Goal: Task Accomplishment & Management: Manage account settings

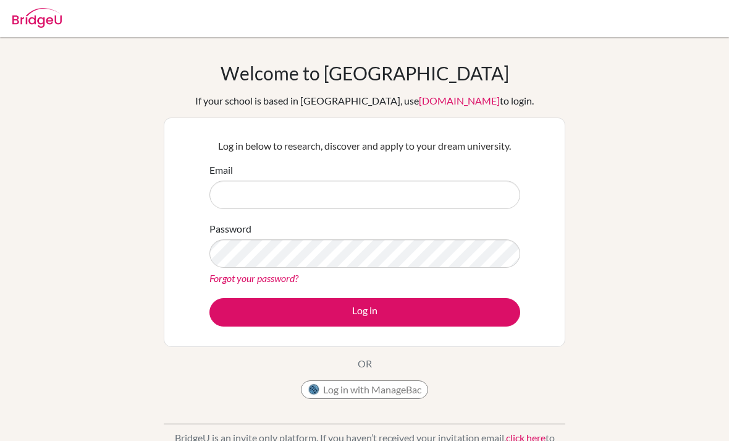
scroll to position [85, 0]
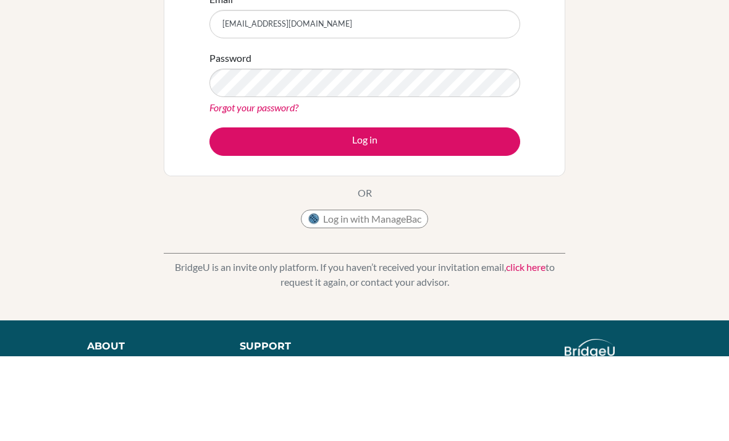
type input "Xerxo4034@gmail.com"
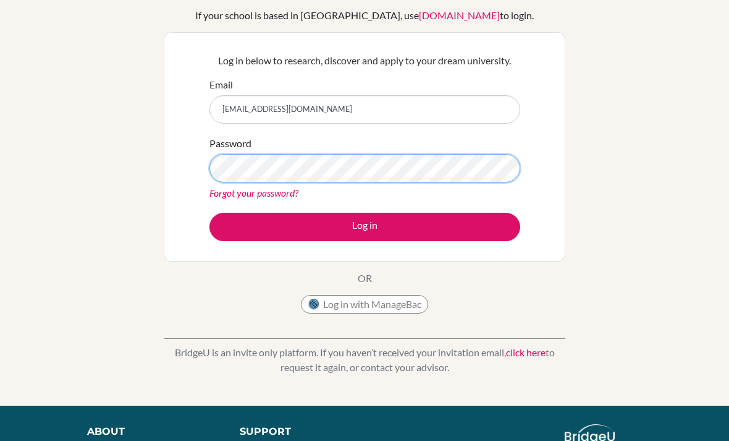
scroll to position [85, 0]
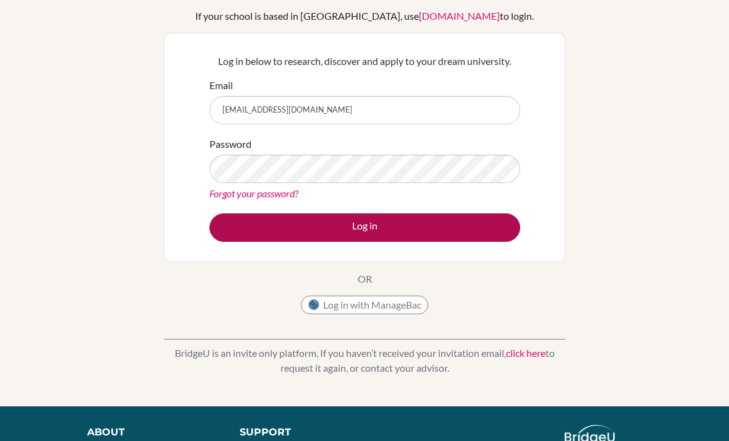
click at [323, 229] on button "Log in" at bounding box center [365, 227] width 311 height 28
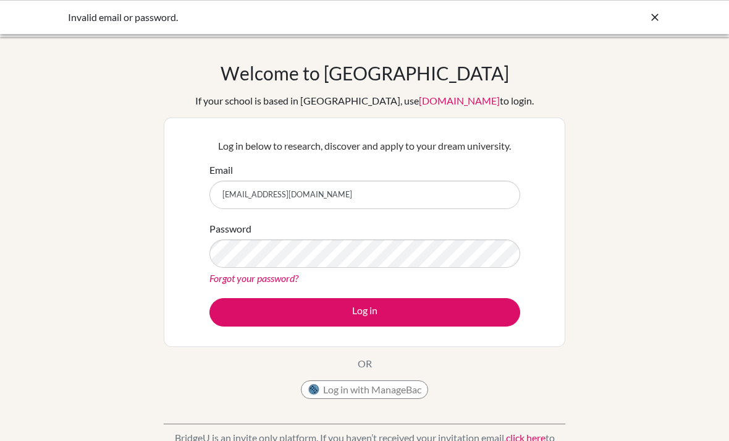
scroll to position [85, 0]
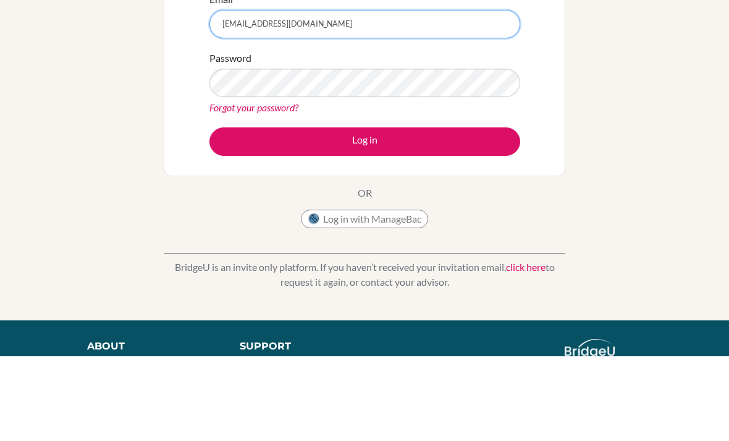
type input "[EMAIL_ADDRESS][DOMAIN_NAME]"
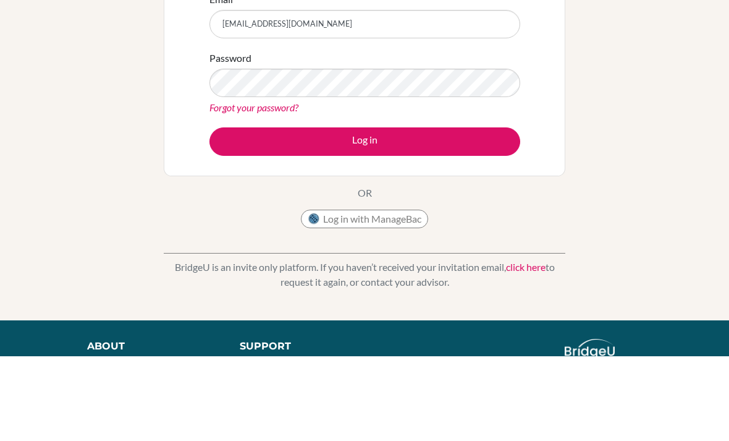
click at [365, 226] on button "Log in" at bounding box center [365, 227] width 311 height 28
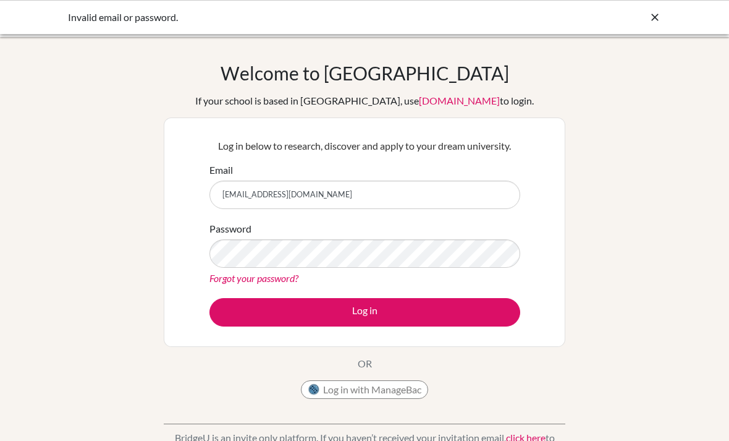
click at [314, 224] on div "Password Forgot your password?" at bounding box center [365, 253] width 311 height 64
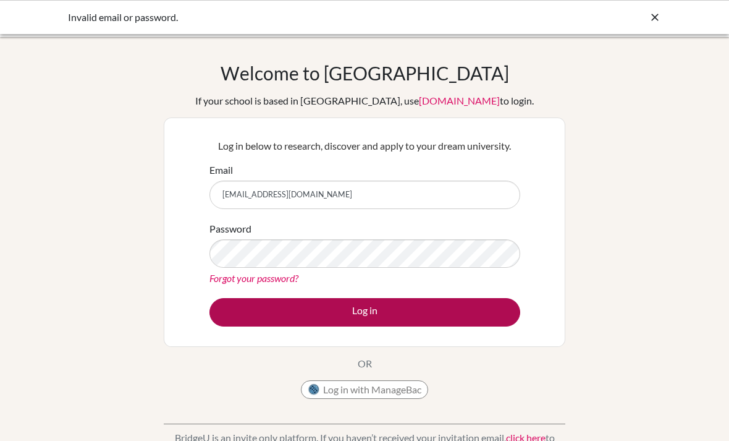
click at [334, 323] on button "Log in" at bounding box center [365, 312] width 311 height 28
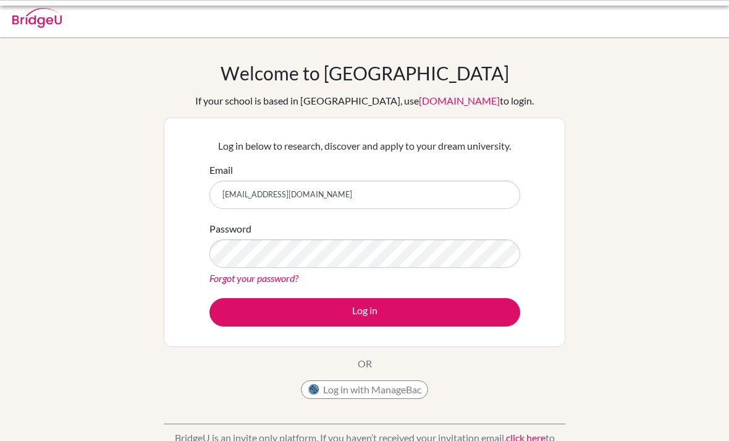
scroll to position [85, 0]
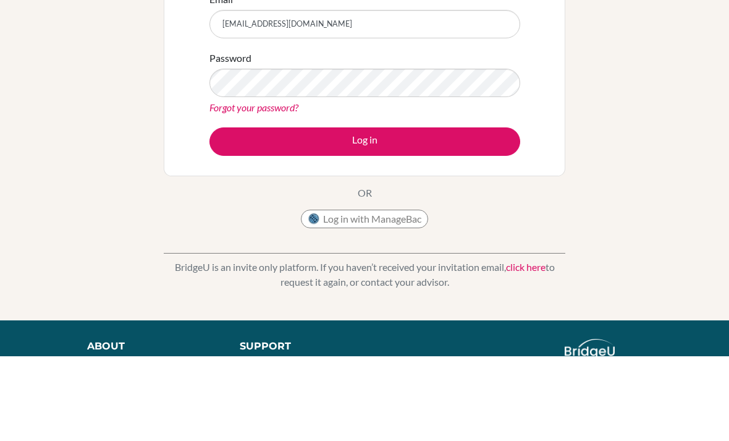
click at [234, 193] on link "Forgot your password?" at bounding box center [254, 193] width 89 height 12
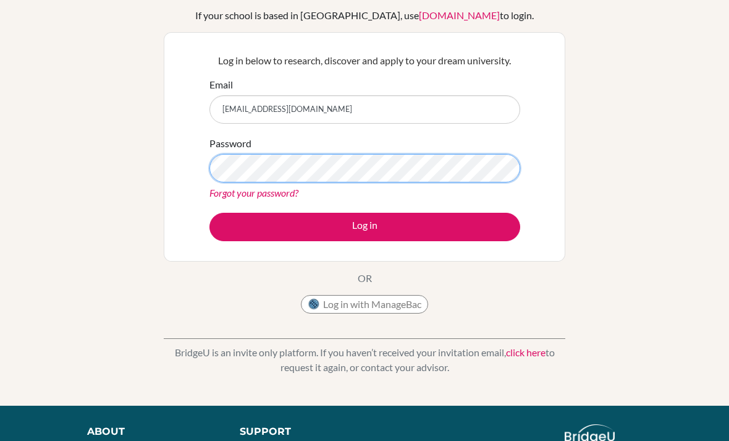
click at [365, 226] on button "Log in" at bounding box center [365, 227] width 311 height 28
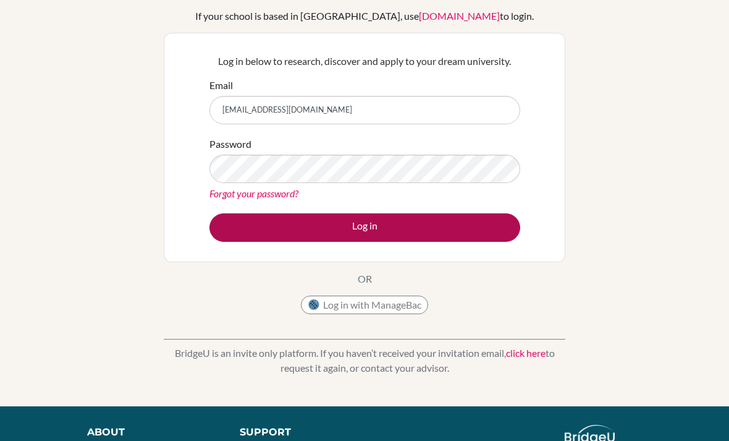
click at [271, 223] on button "Log in" at bounding box center [365, 227] width 311 height 28
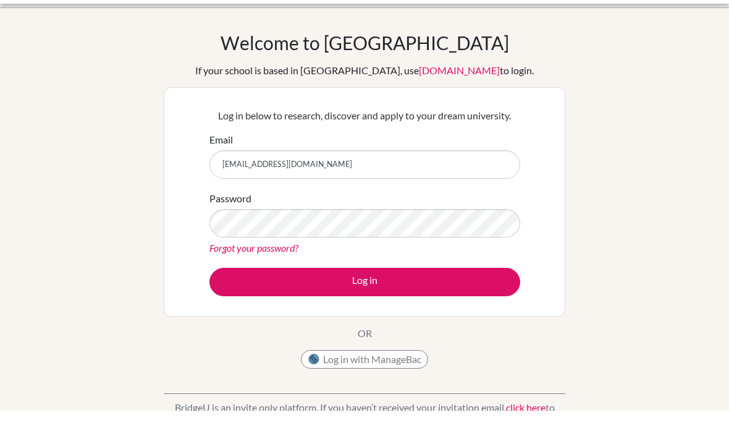
click at [328, 237] on div "Password Forgot your password?" at bounding box center [365, 253] width 311 height 64
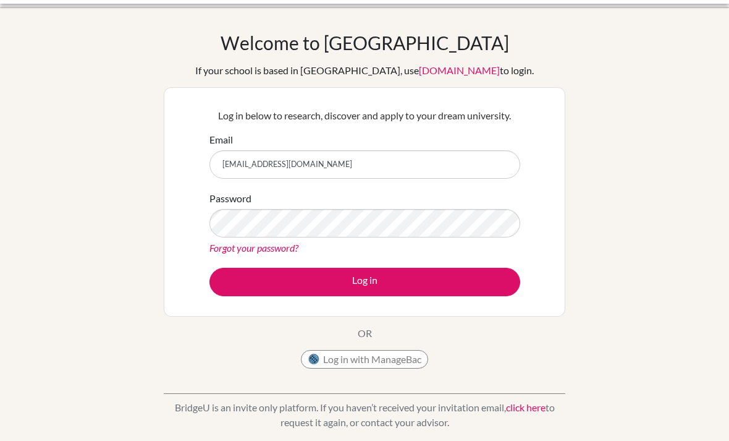
click at [261, 250] on link "Forgot your password?" at bounding box center [254, 248] width 89 height 12
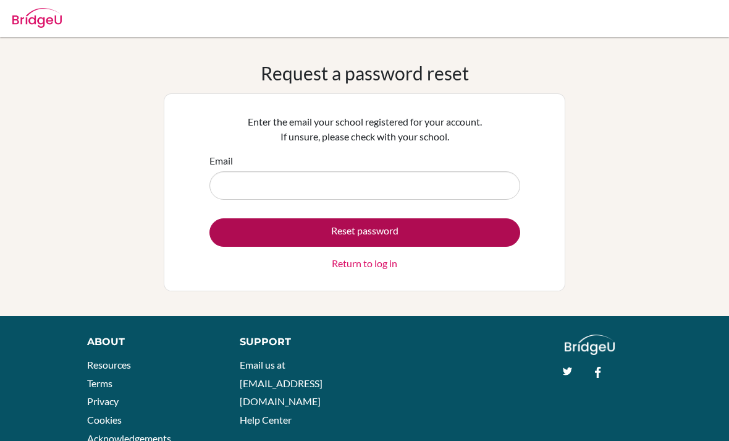
click at [313, 228] on button "Reset password" at bounding box center [365, 232] width 311 height 28
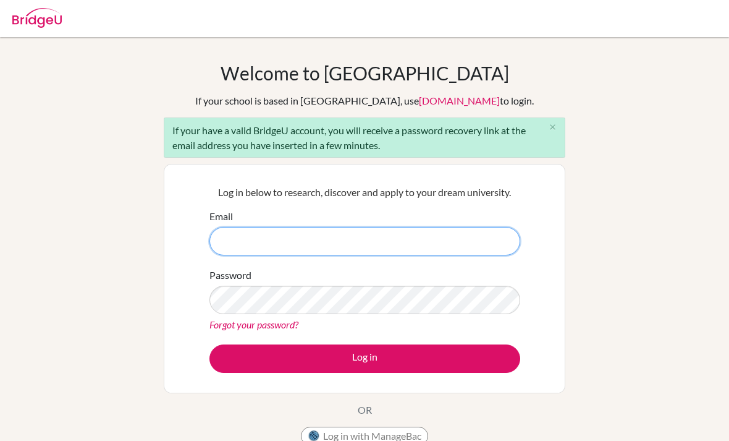
click at [366, 241] on input "Email" at bounding box center [365, 241] width 311 height 28
type input "[EMAIL_ADDRESS][DOMAIN_NAME]"
